Goal: Task Accomplishment & Management: Manage account settings

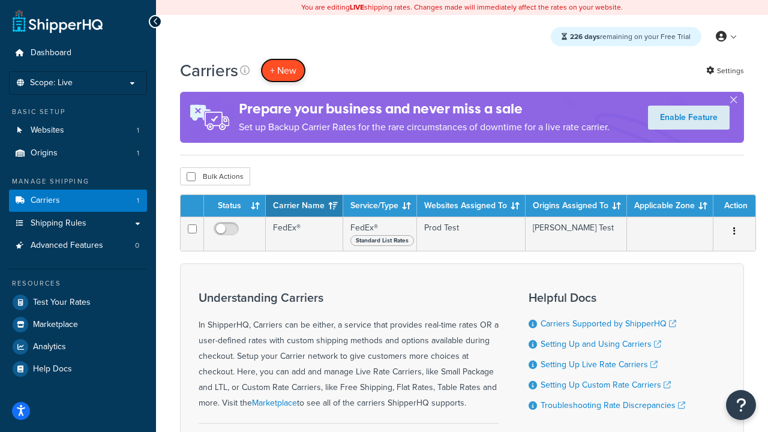
click at [283, 70] on button "+ New" at bounding box center [284, 70] width 46 height 25
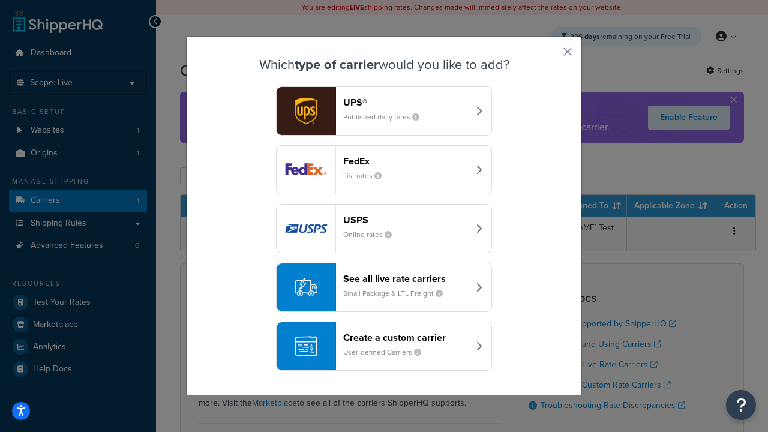
click at [406, 161] on header "FedEx" at bounding box center [405, 160] width 125 height 11
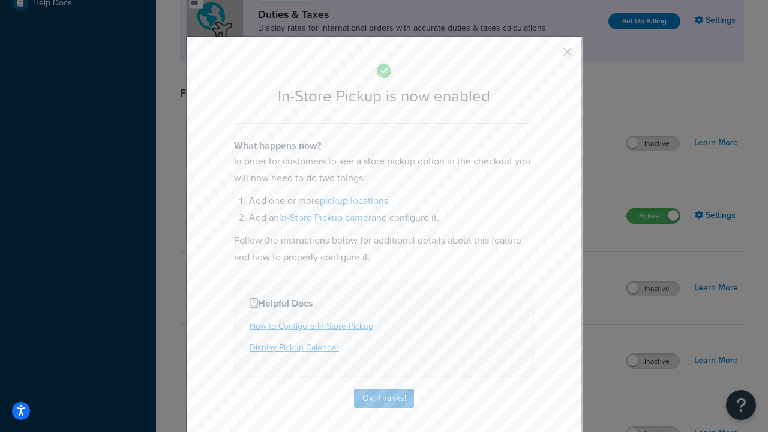
click at [550, 56] on button "button" at bounding box center [550, 56] width 3 height 3
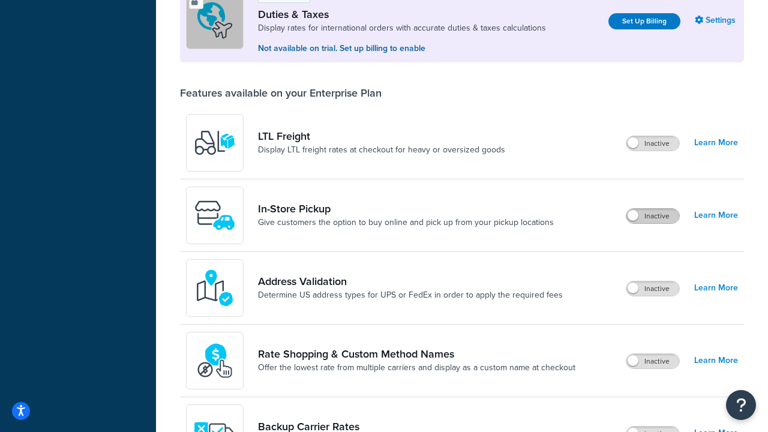
scroll to position [366, 0]
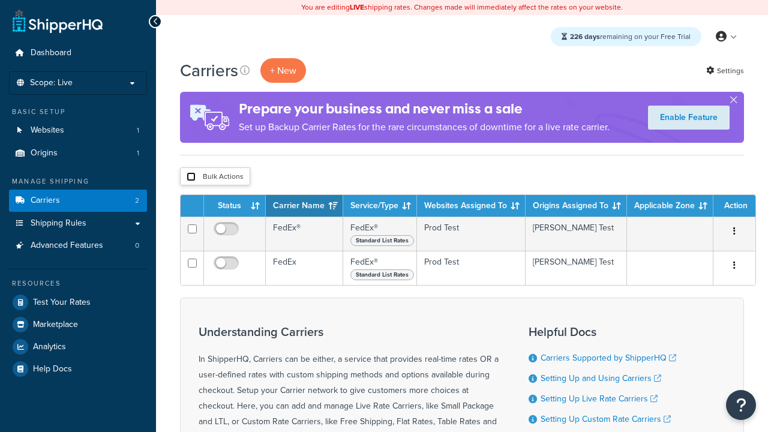
click at [191, 177] on input "checkbox" at bounding box center [191, 176] width 9 height 9
checkbox input "true"
click at [0, 0] on button "Delete" at bounding box center [0, 0] width 0 height 0
